Goal: Navigation & Orientation: Find specific page/section

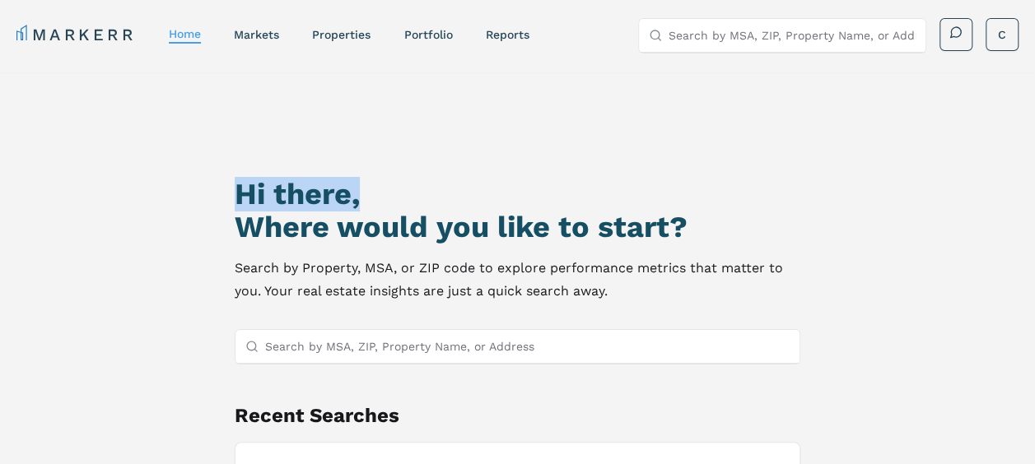
drag, startPoint x: 1034, startPoint y: 67, endPoint x: 1050, endPoint y: 203, distance: 137.5
click at [1035, 203] on html "MARKERR home markets properties Portfolio reports Search by MSA, ZIP, Property …" at bounding box center [517, 303] width 1035 height 606
click at [435, 33] on link "Portfolio" at bounding box center [427, 34] width 49 height 13
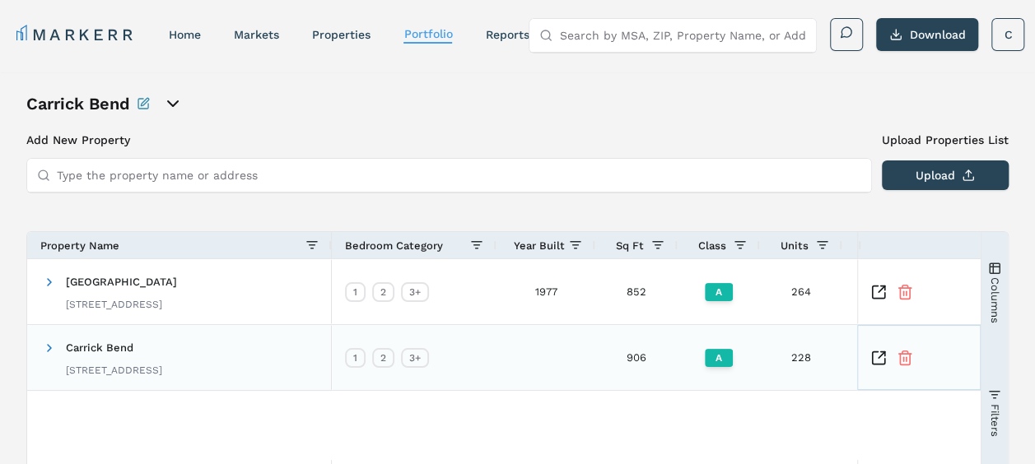
click at [877, 356] on icon "Inspect Comparable" at bounding box center [878, 358] width 16 height 16
click at [878, 293] on icon "Inspect Comparable" at bounding box center [878, 292] width 16 height 16
